Goal: Check status: Check status

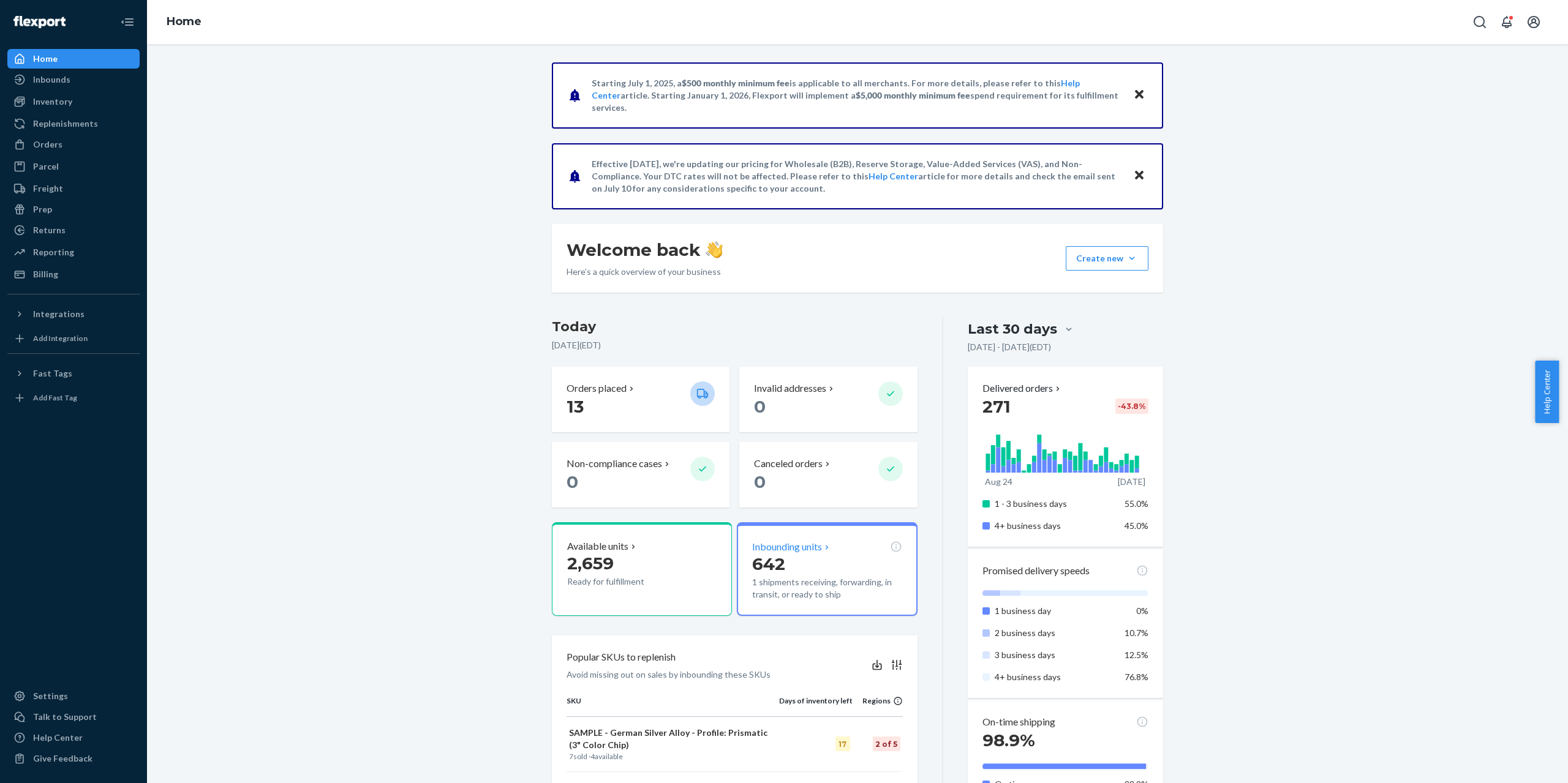
click at [798, 549] on p "Inbounding units" at bounding box center [787, 546] width 70 height 14
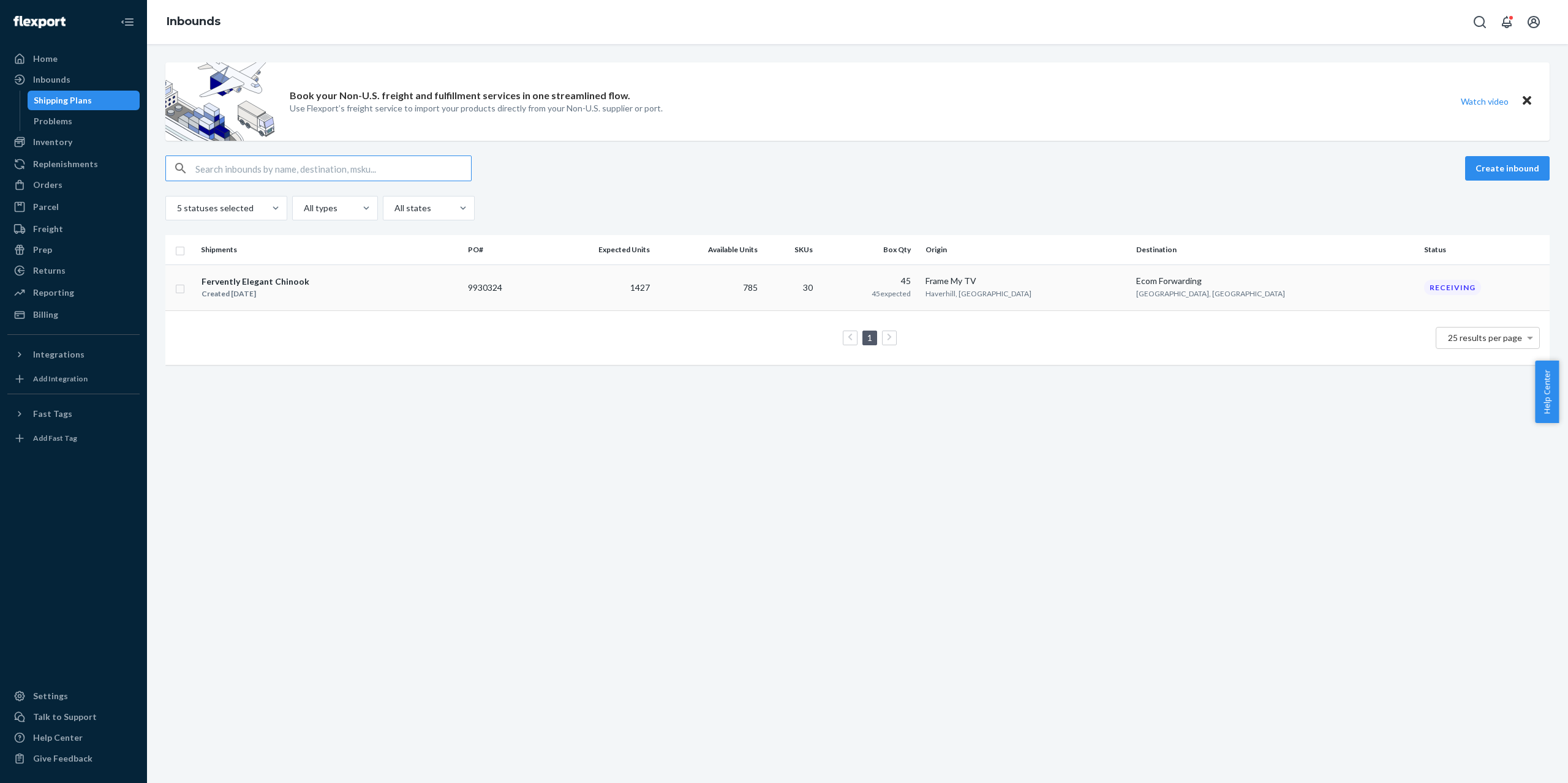
click at [259, 281] on div "Fervently Elegant Chinook" at bounding box center [256, 281] width 108 height 12
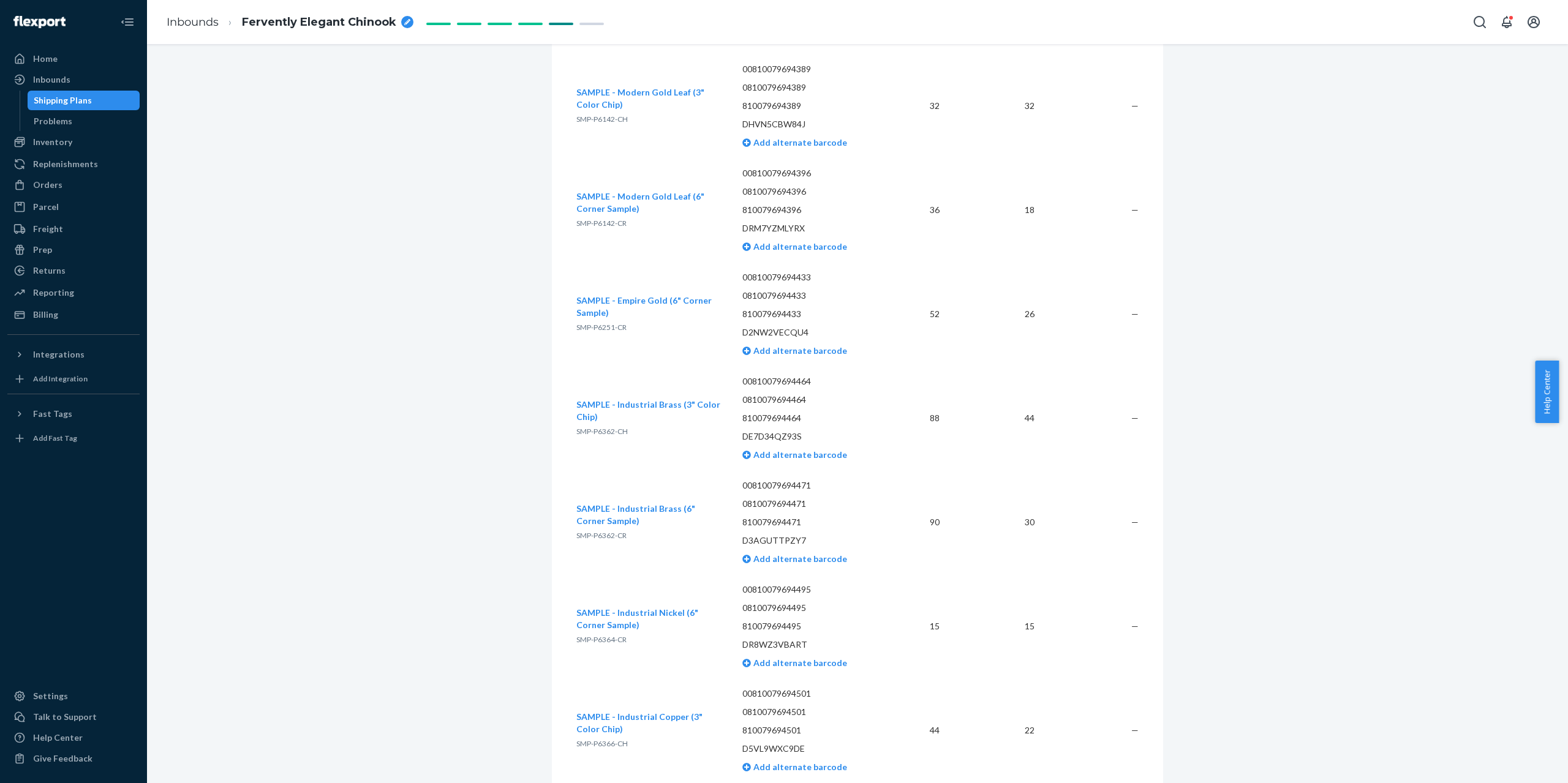
scroll to position [4331, 0]
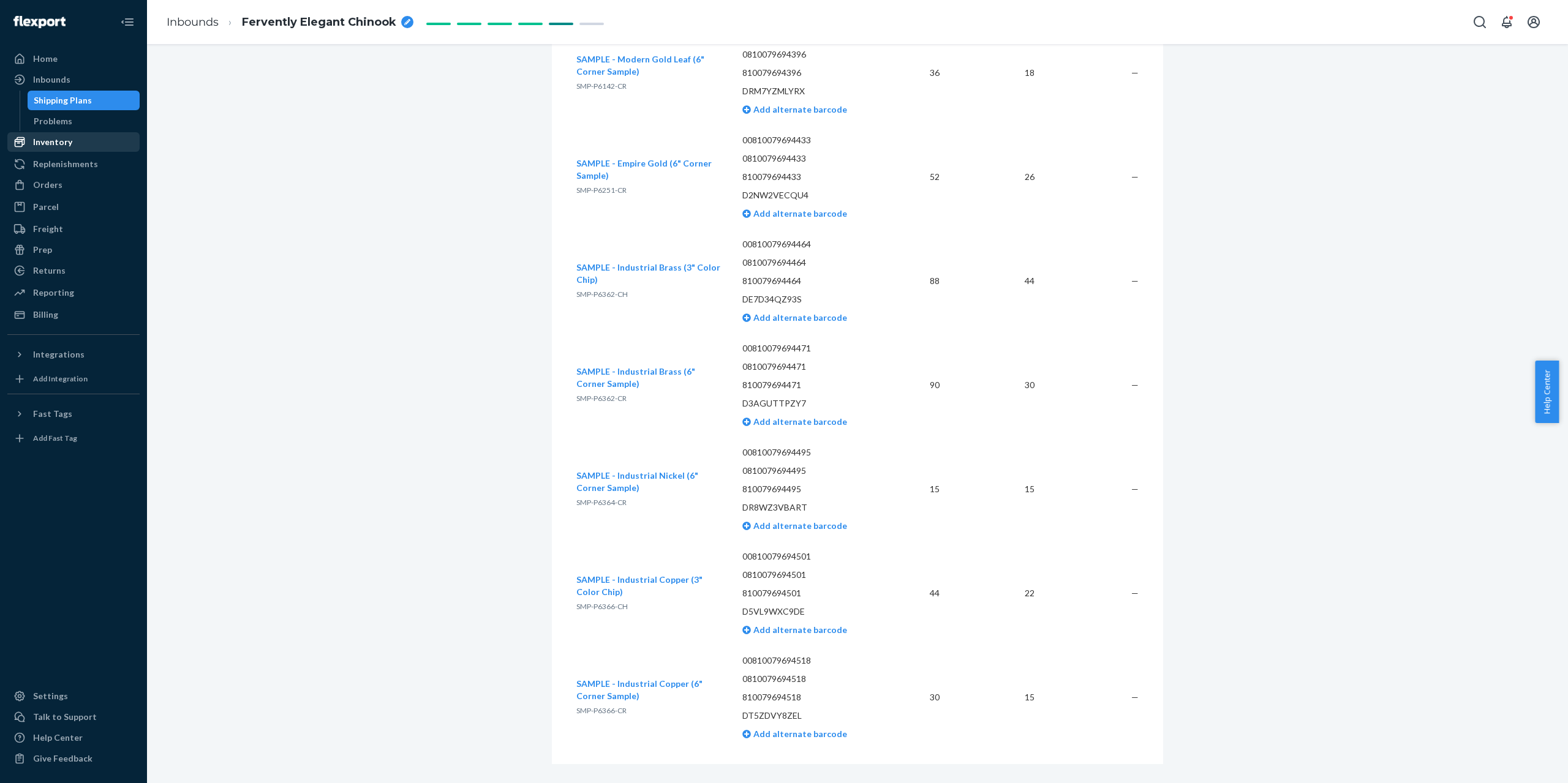
click at [47, 141] on div "Inventory" at bounding box center [52, 141] width 39 height 12
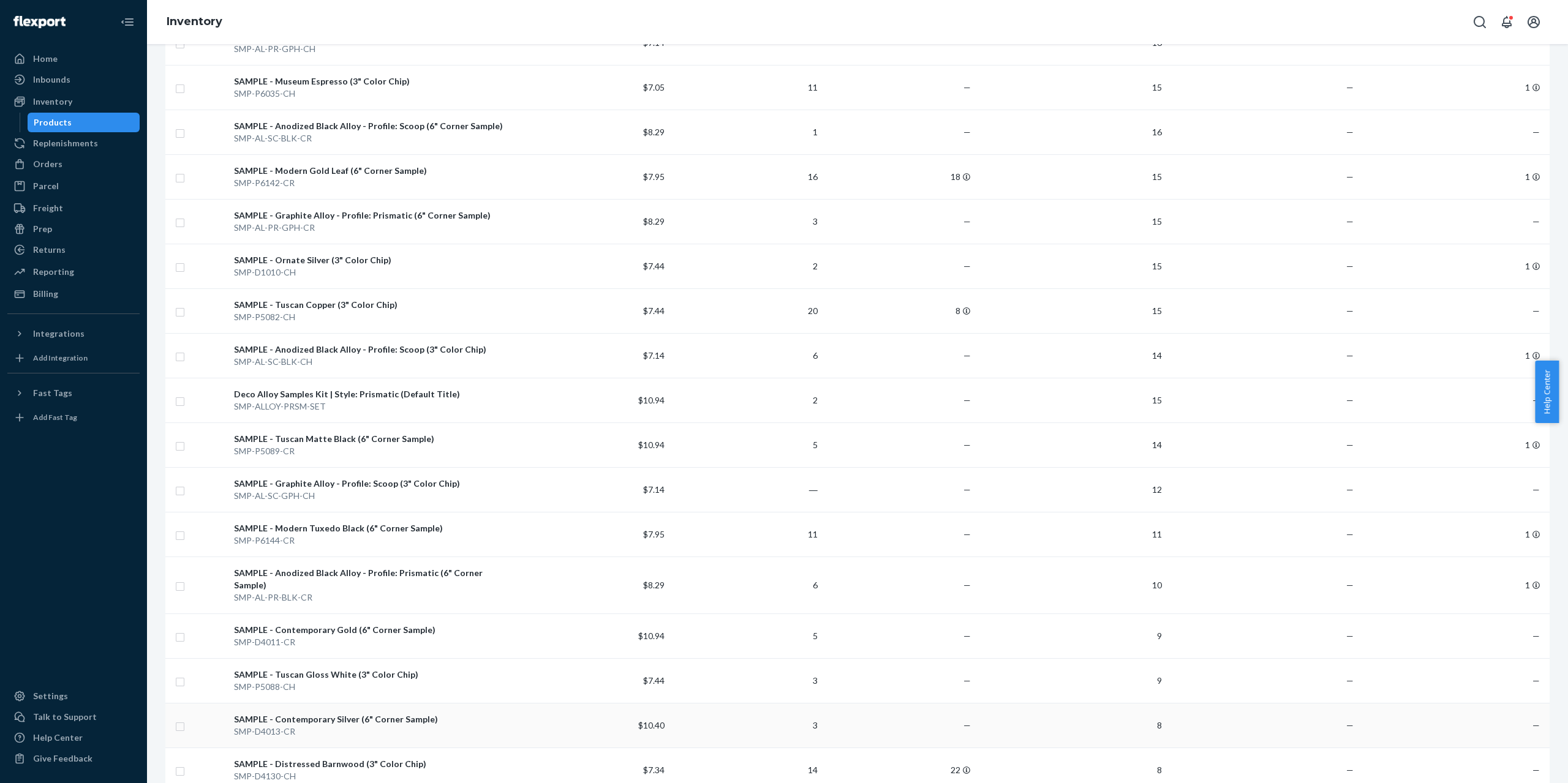
scroll to position [2756, 0]
